Goal: Information Seeking & Learning: Stay updated

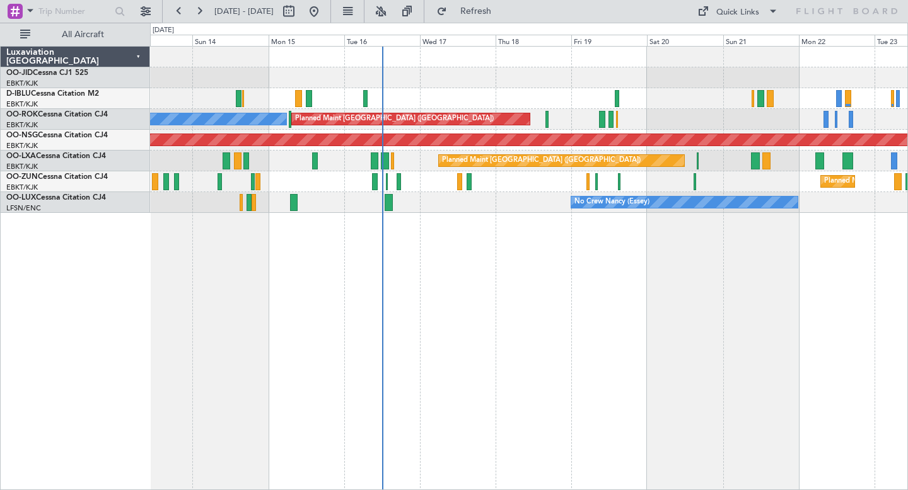
click at [393, 205] on div "No Crew Brussels (Brussels National) Planned Maint Paris (Le Bourget) A/C Unava…" at bounding box center [529, 268] width 758 height 444
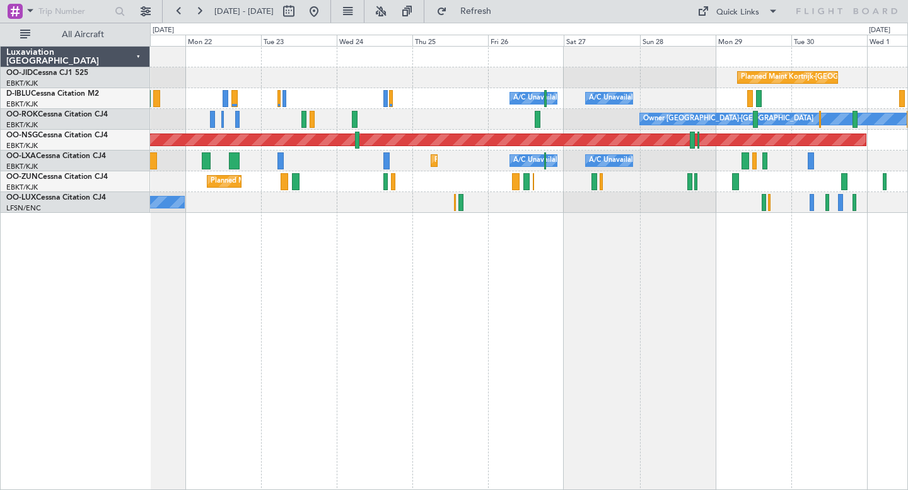
click at [467, 190] on div "Planned Maint Kortrijk-[GEOGRAPHIC_DATA]" at bounding box center [528, 181] width 757 height 21
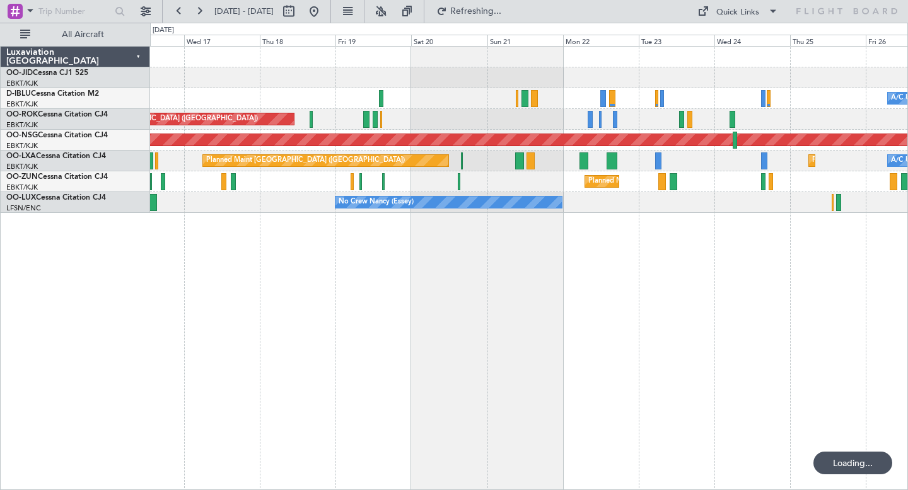
click at [678, 304] on div "A/C Unavailable Brussels (Brussels National) A/C Unavailable Kortrijk-Wevelgem …" at bounding box center [529, 268] width 758 height 444
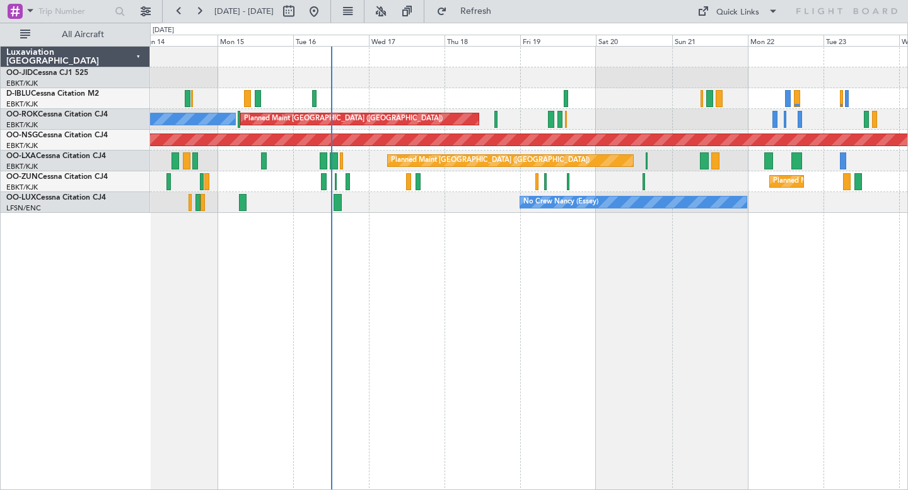
click at [170, 287] on div "A/C Unavailable Brussels (Brussels National) No Crew Brussels (Brussels Nationa…" at bounding box center [529, 268] width 758 height 444
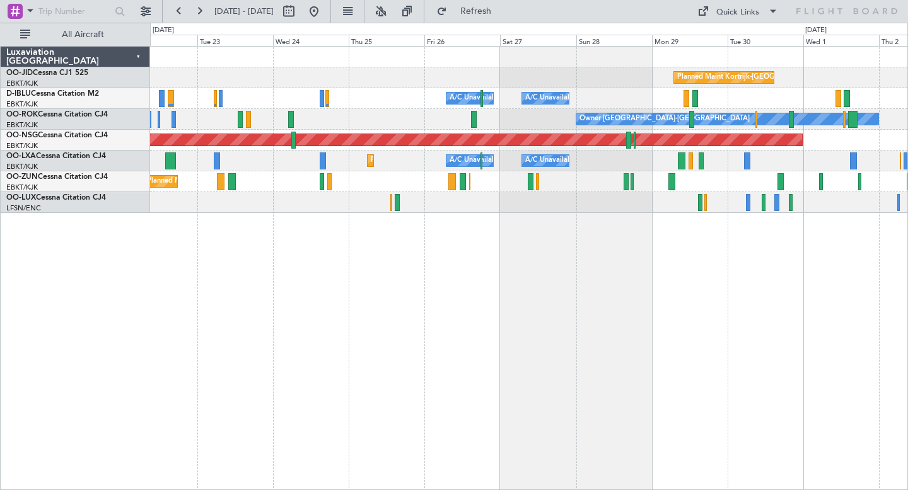
click at [436, 345] on div "Planned Maint Kortrijk-Wevelgem A/C Unavailable Brussels (Brussels National) A/…" at bounding box center [529, 268] width 758 height 444
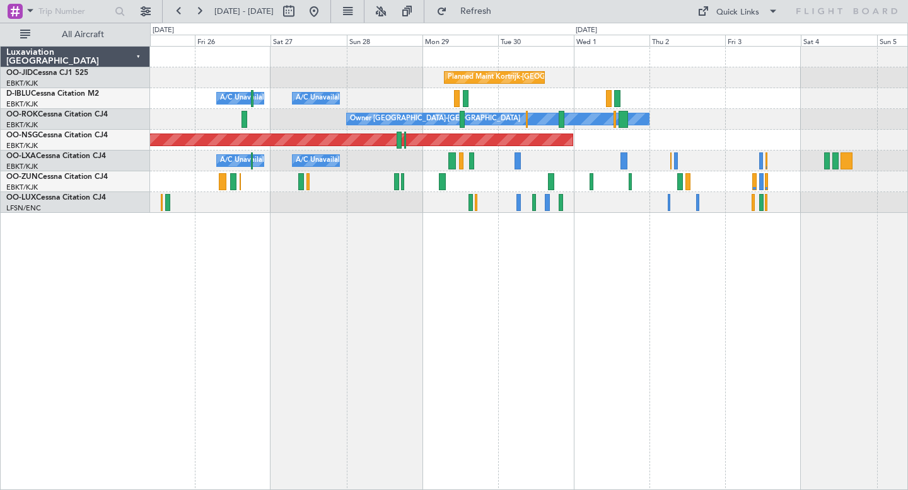
click at [293, 295] on div "Planned Maint Kortrijk-Wevelgem A/C Unavailable Brussels (Brussels National) A/…" at bounding box center [529, 268] width 758 height 444
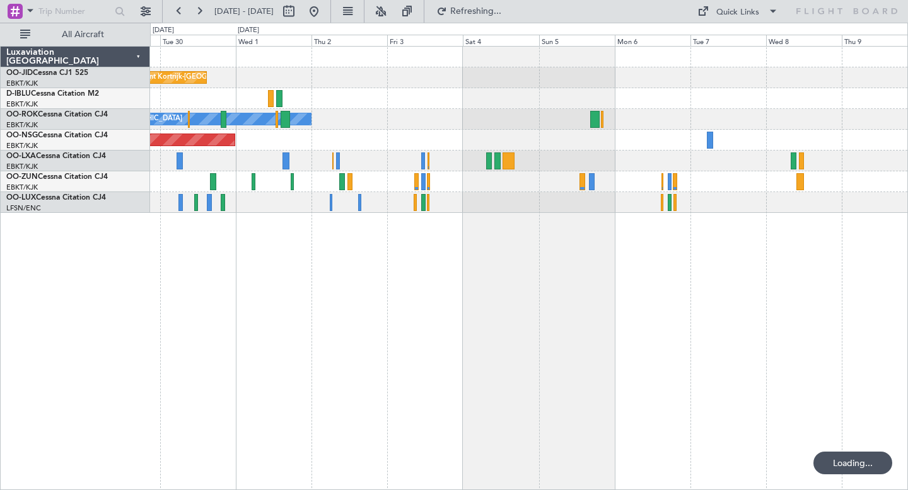
click at [336, 313] on div "Planned Maint Kortrijk-Wevelgem A/C Unavailable Kortrijk-Wevelgem Owner Kortrij…" at bounding box center [529, 268] width 758 height 444
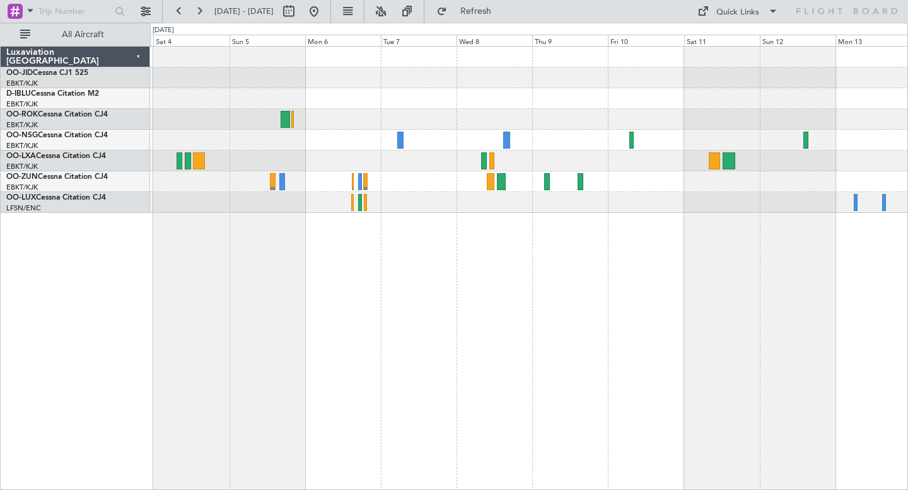
click at [654, 305] on div "Owner [GEOGRAPHIC_DATA]-[GEOGRAPHIC_DATA]" at bounding box center [529, 268] width 758 height 444
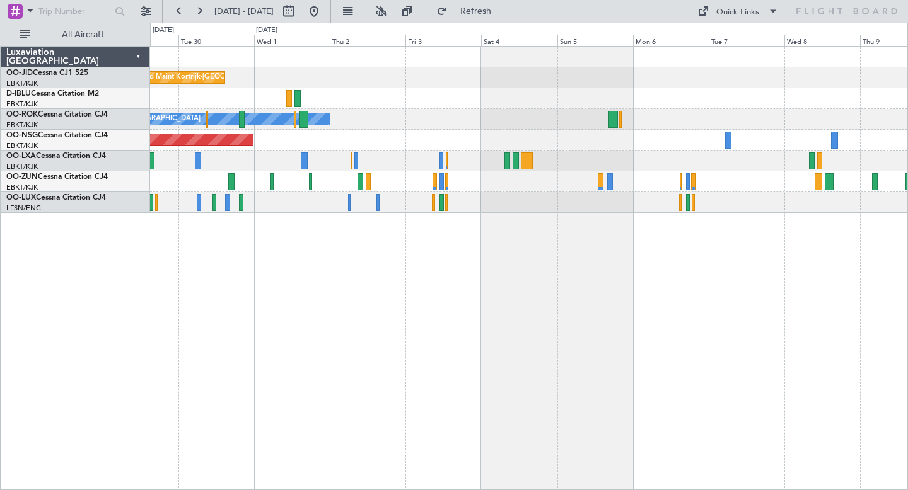
click at [564, 287] on div "Planned Maint Kortrijk-Wevelgem A/C Unavailable Kortrijk-Wevelgem Owner Kortrij…" at bounding box center [529, 268] width 758 height 444
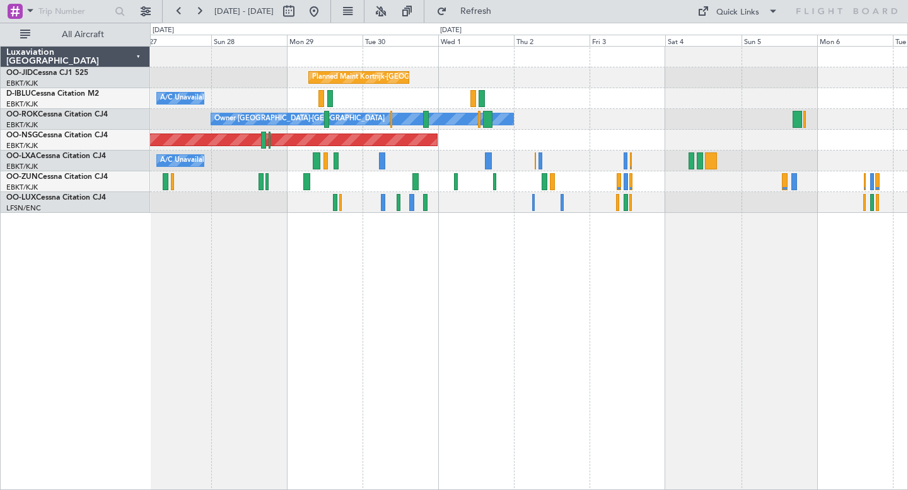
click at [785, 314] on div "Planned Maint Kortrijk-Wevelgem A/C Unavailable Kortrijk-Wevelgem A/C Unavailab…" at bounding box center [529, 268] width 758 height 444
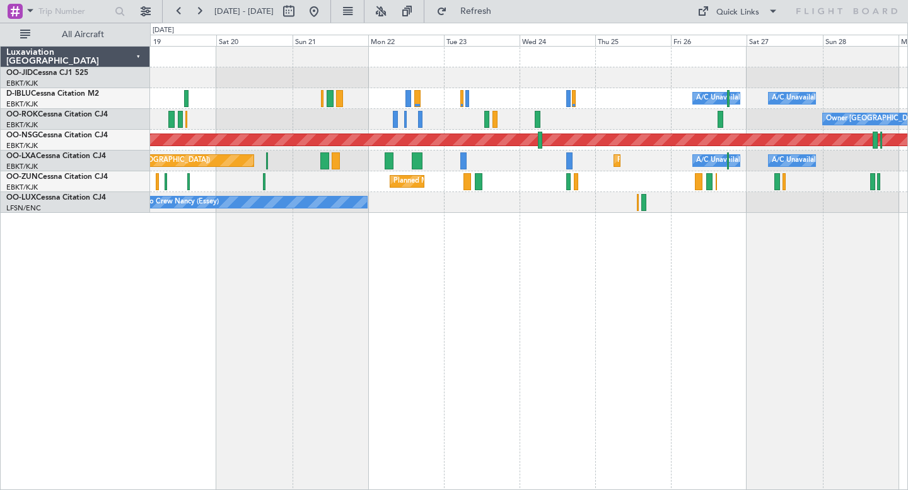
click at [690, 311] on div "Planned Maint Kortrijk-Wevelgem A/C Unavailable Kortrijk-Wevelgem A/C Unavailab…" at bounding box center [529, 268] width 758 height 444
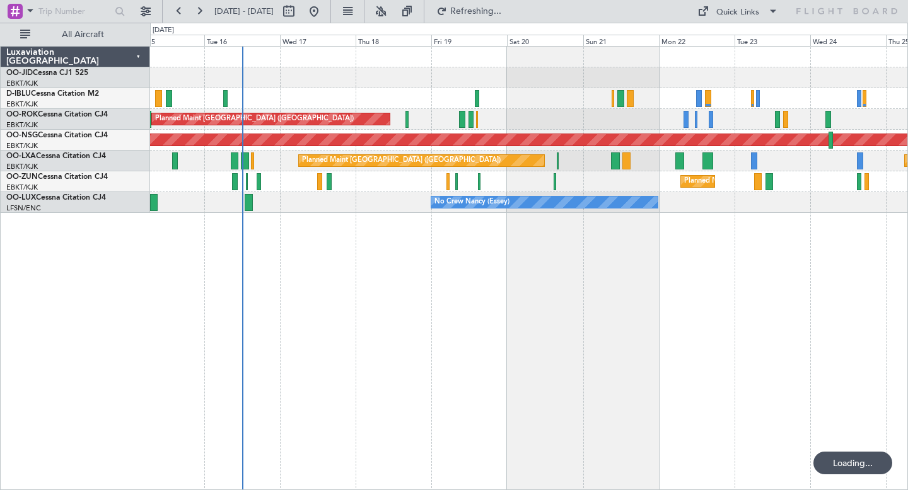
click at [532, 314] on div "A/C Unavailable Brussels (Brussels National) A/C Unavailable Kortrijk-Wevelgem …" at bounding box center [529, 268] width 758 height 444
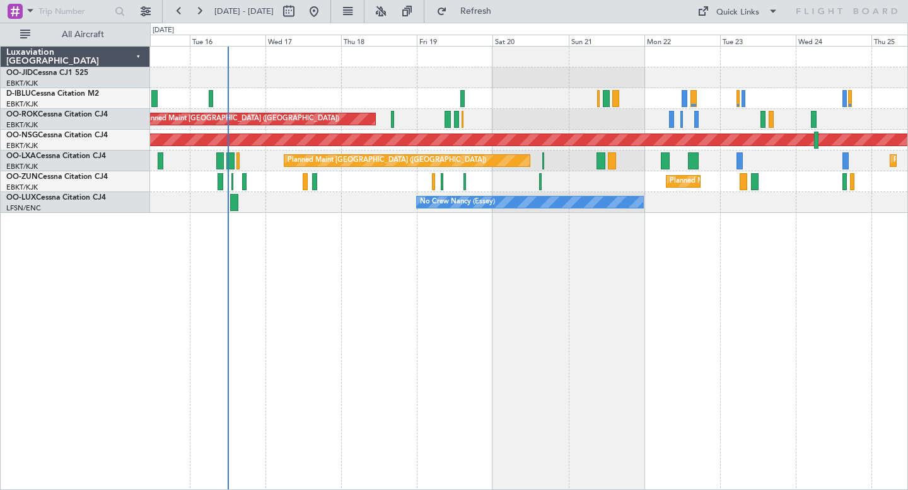
click at [456, 69] on div at bounding box center [528, 77] width 757 height 21
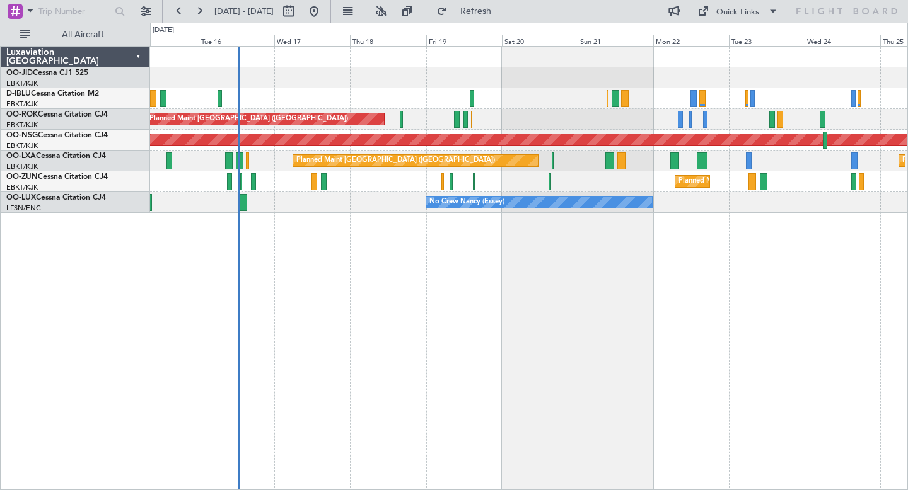
click at [518, 79] on div at bounding box center [528, 77] width 757 height 21
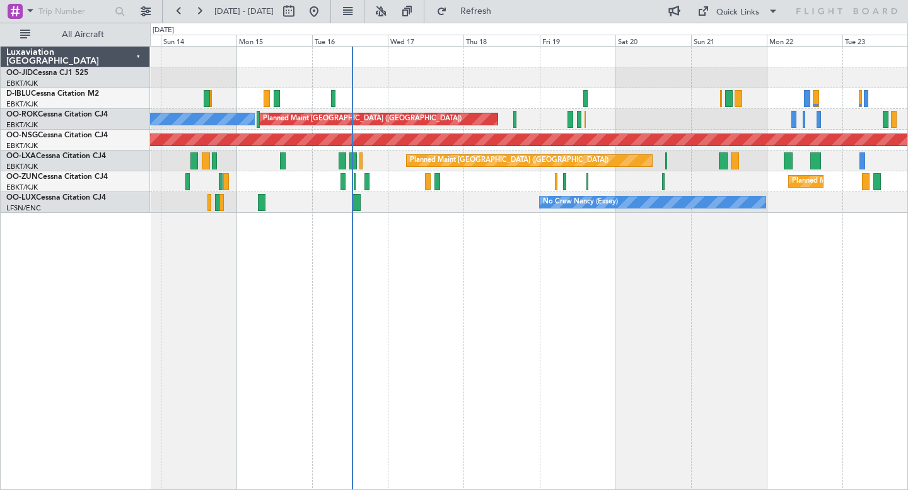
click at [346, 306] on div "A/C Unavailable [GEOGRAPHIC_DATA] ([GEOGRAPHIC_DATA] National) No Crew [GEOGRAP…" at bounding box center [529, 268] width 758 height 444
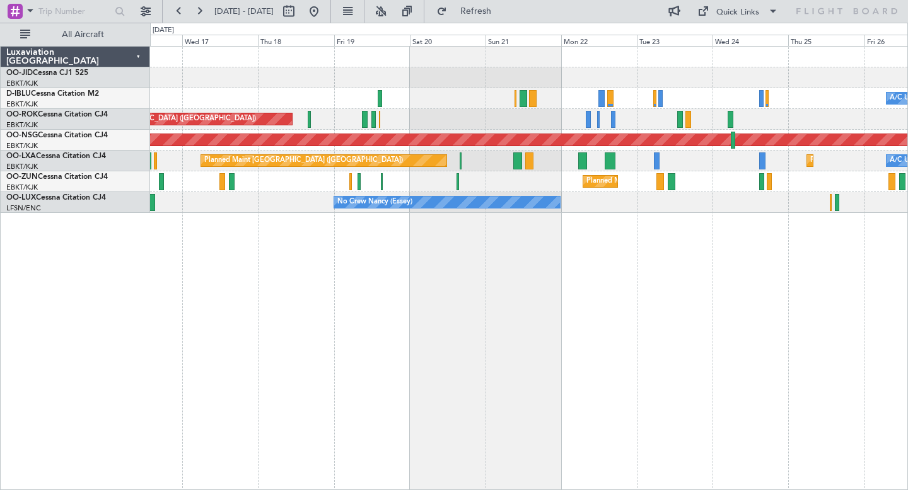
click at [637, 199] on div "No Crew Nancy (Essey)" at bounding box center [528, 202] width 757 height 21
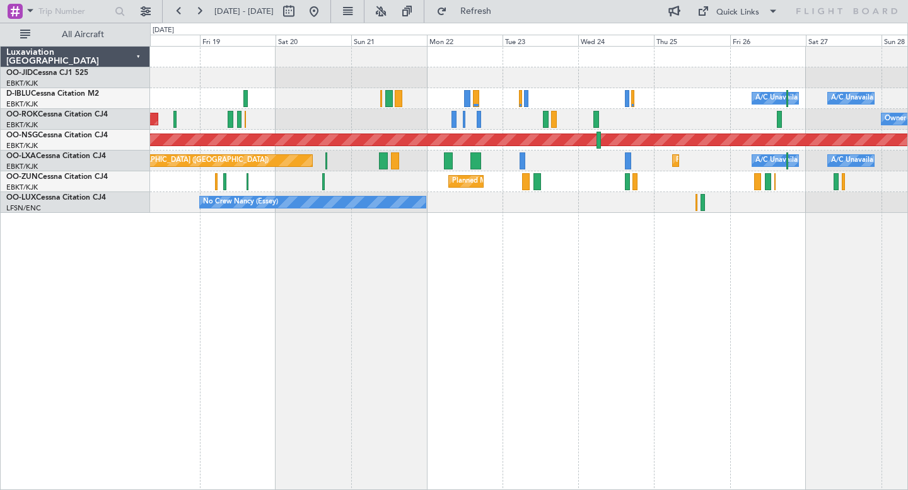
click at [546, 223] on div "Planned Maint Kortrijk-[GEOGRAPHIC_DATA] A/C Unavailable [GEOGRAPHIC_DATA] ([GE…" at bounding box center [529, 268] width 758 height 444
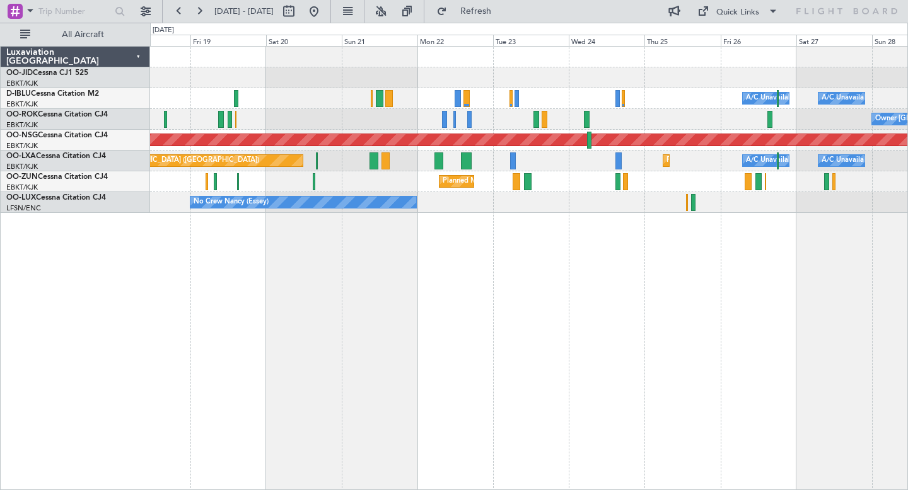
click at [554, 211] on div "Planned Maint Kortrijk-[GEOGRAPHIC_DATA] A/C Unavailable [GEOGRAPHIC_DATA] ([GE…" at bounding box center [528, 130] width 757 height 166
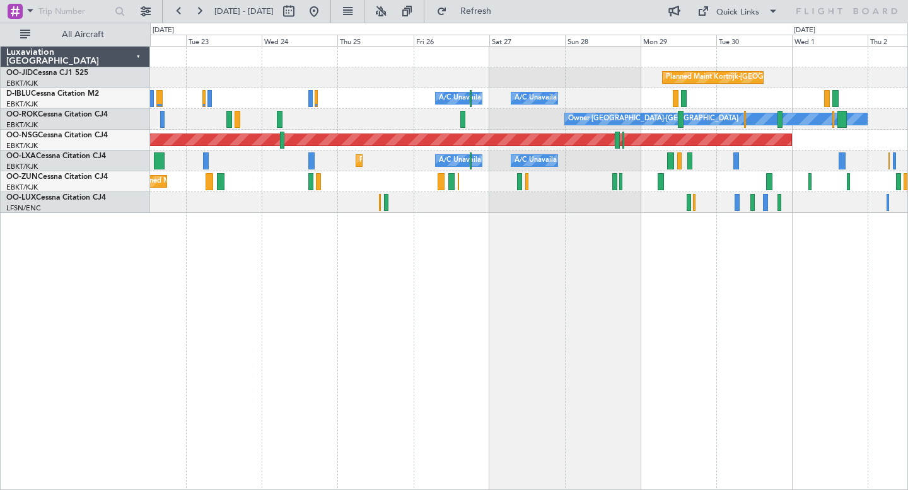
click at [525, 316] on div "Planned Maint Kortrijk-[GEOGRAPHIC_DATA] A/C Unavailable [GEOGRAPHIC_DATA] ([GE…" at bounding box center [529, 268] width 758 height 444
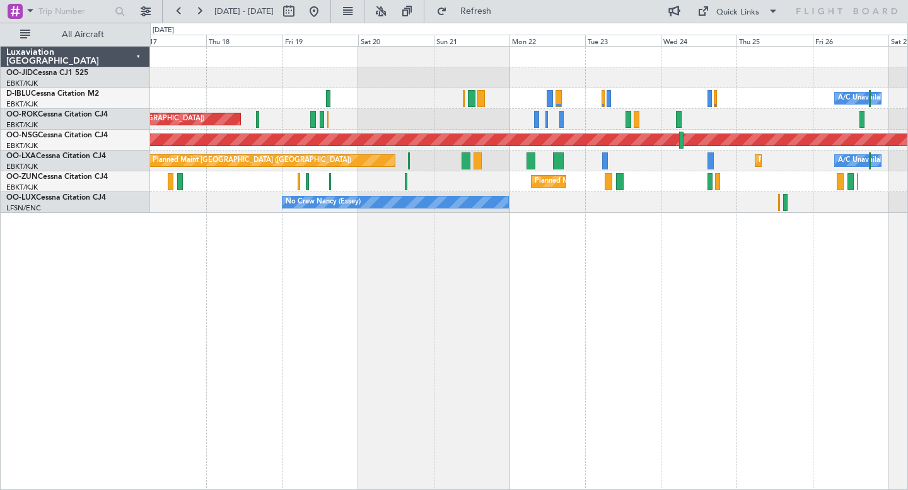
click at [340, 258] on div "Planned Maint Kortrijk-[GEOGRAPHIC_DATA] A/C Unavailable [GEOGRAPHIC_DATA] ([GE…" at bounding box center [529, 268] width 758 height 444
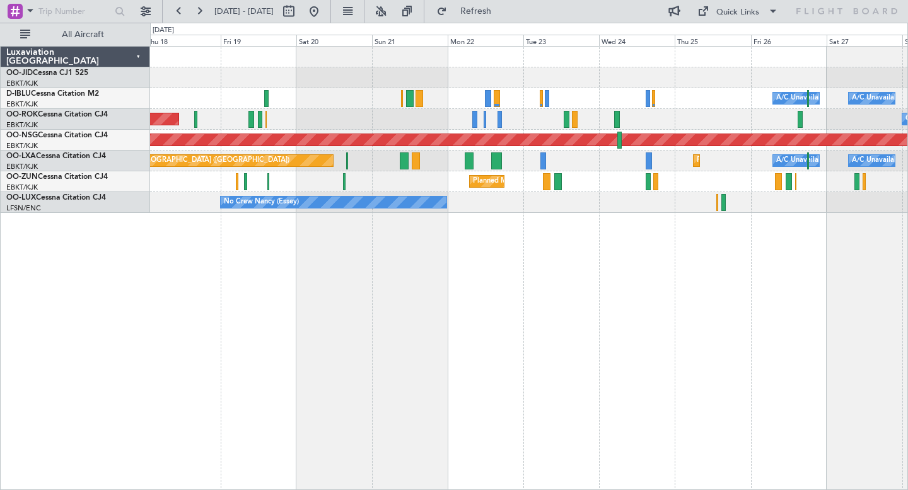
click at [738, 345] on div "Planned Maint Kortrijk-[GEOGRAPHIC_DATA] A/C Unavailable [GEOGRAPHIC_DATA] ([GE…" at bounding box center [529, 268] width 758 height 444
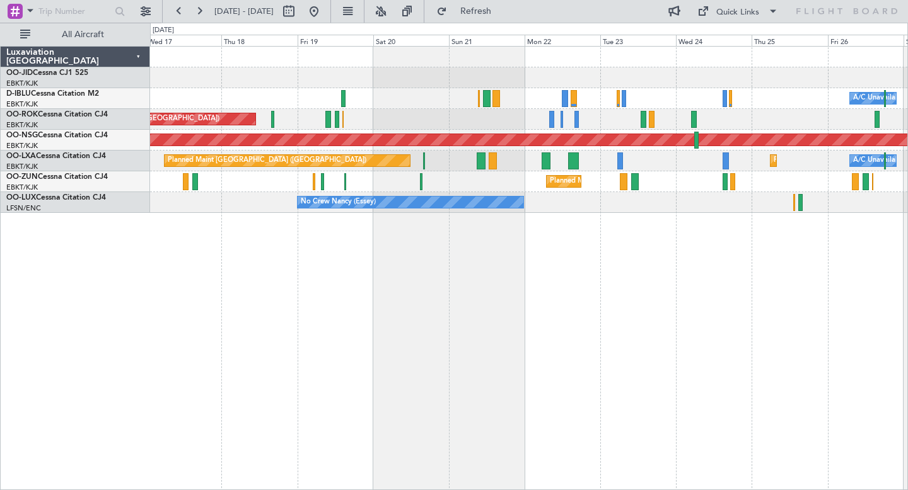
click at [526, 308] on div "Planned Maint Kortrijk-[GEOGRAPHIC_DATA] A/C Unavailable [GEOGRAPHIC_DATA] ([GE…" at bounding box center [529, 268] width 758 height 444
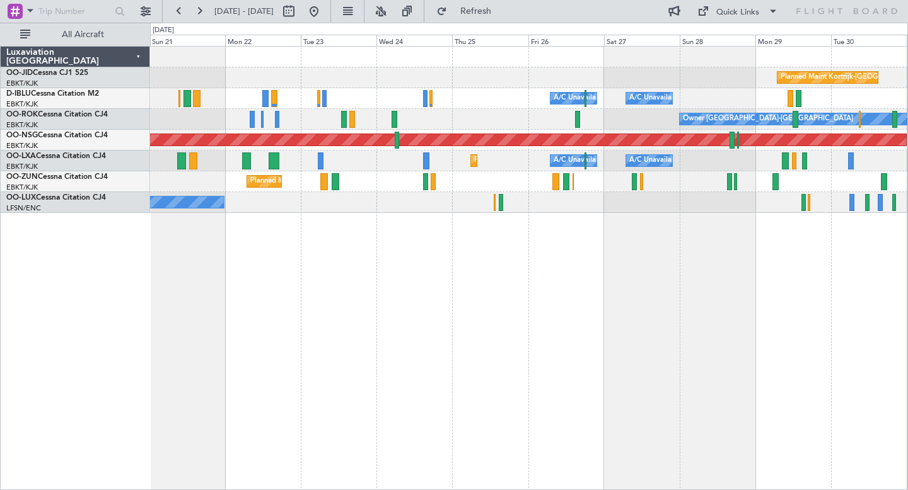
click at [502, 245] on div "Planned Maint Kortrijk-[GEOGRAPHIC_DATA] A/C Unavailable [GEOGRAPHIC_DATA] ([GE…" at bounding box center [529, 268] width 758 height 444
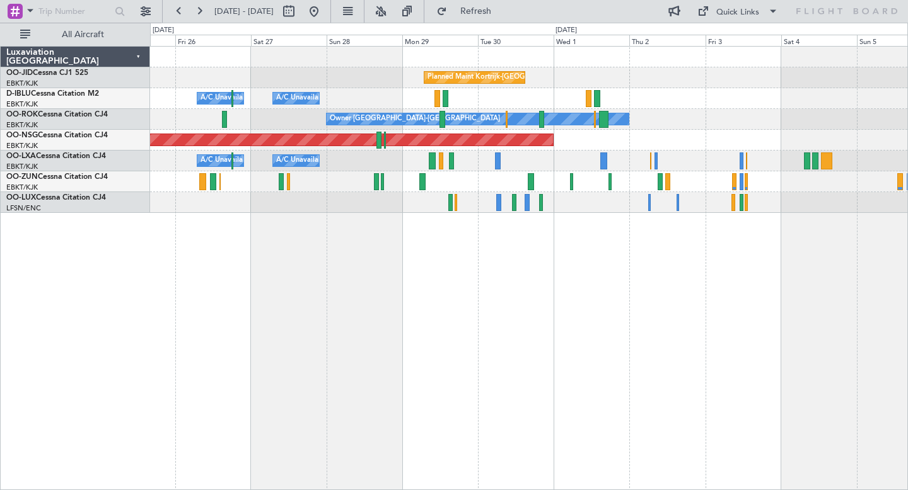
click at [679, 231] on div "Planned Maint Kortrijk-[GEOGRAPHIC_DATA] A/C Unavailable [GEOGRAPHIC_DATA] ([GE…" at bounding box center [529, 268] width 758 height 444
